Goal: Information Seeking & Learning: Learn about a topic

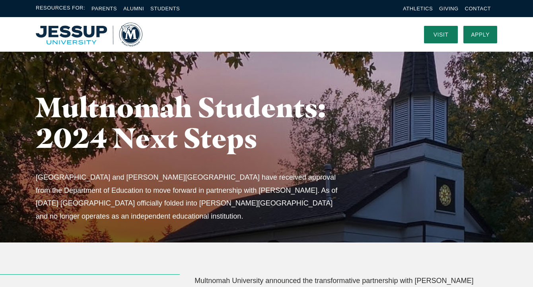
click at [135, 33] on img "Home" at bounding box center [89, 35] width 107 height 24
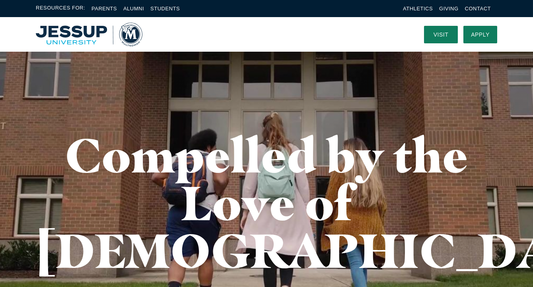
click at [139, 9] on link "Alumni" at bounding box center [133, 9] width 21 height 6
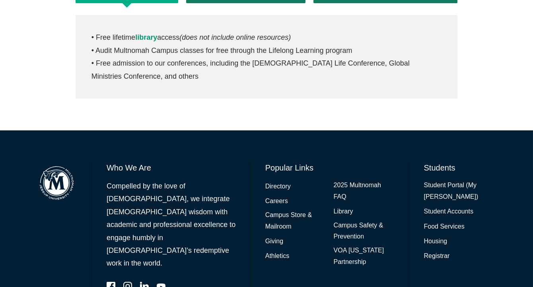
scroll to position [438, 0]
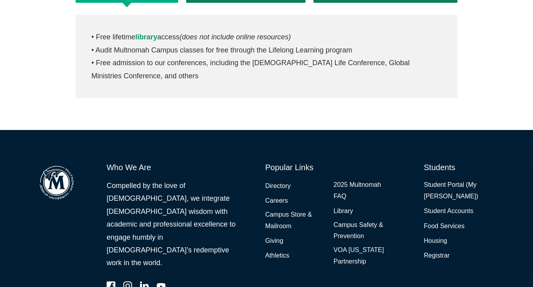
click at [345, 181] on link "2025 Multnomah FAQ" at bounding box center [364, 190] width 61 height 23
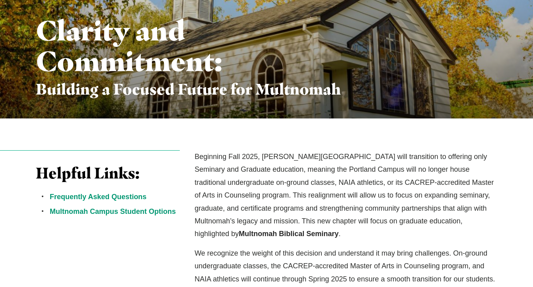
scroll to position [125, 0]
